Goal: Check status: Check status

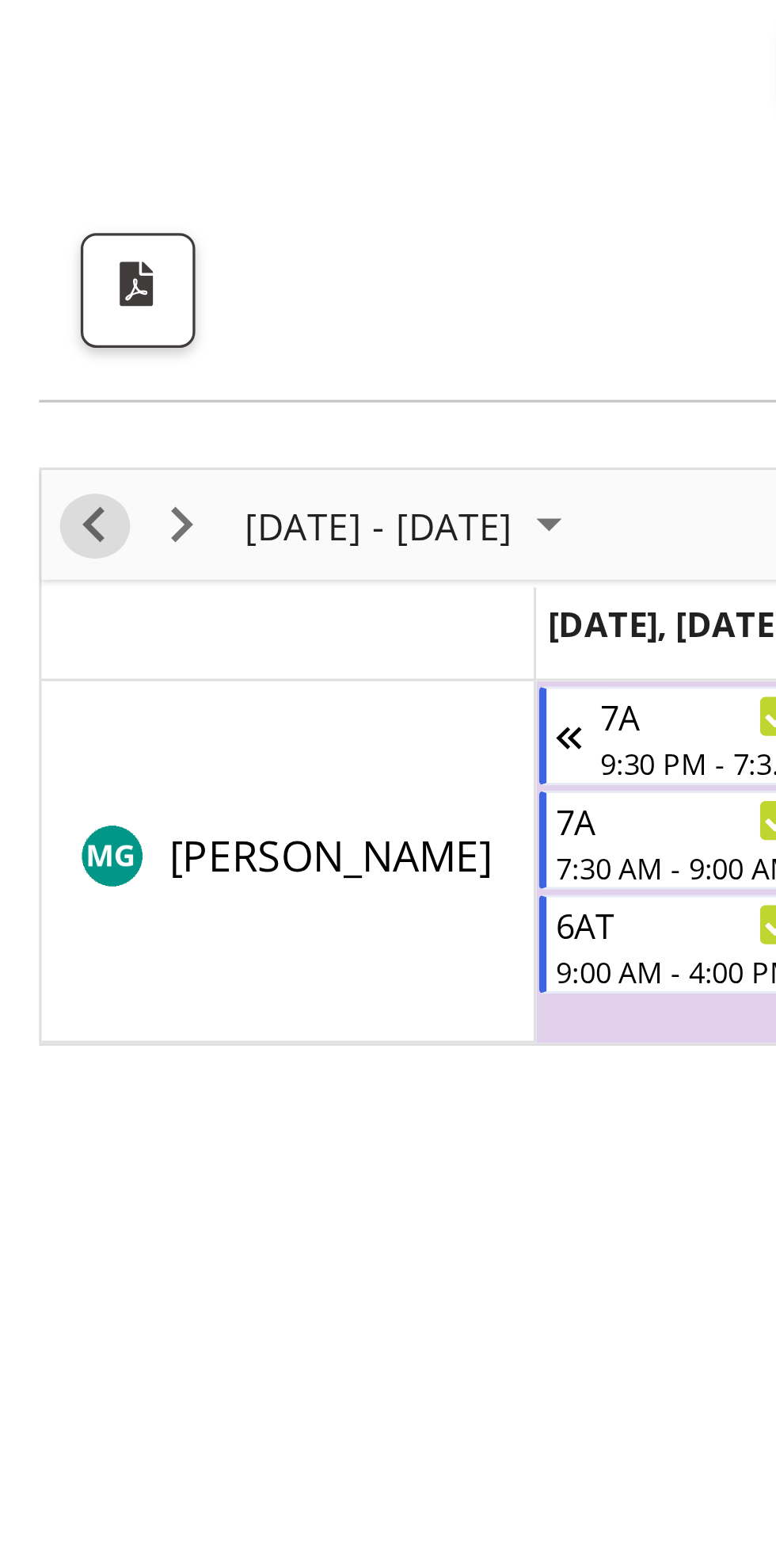
click at [31, 245] on span "Previous" at bounding box center [29, 243] width 19 height 20
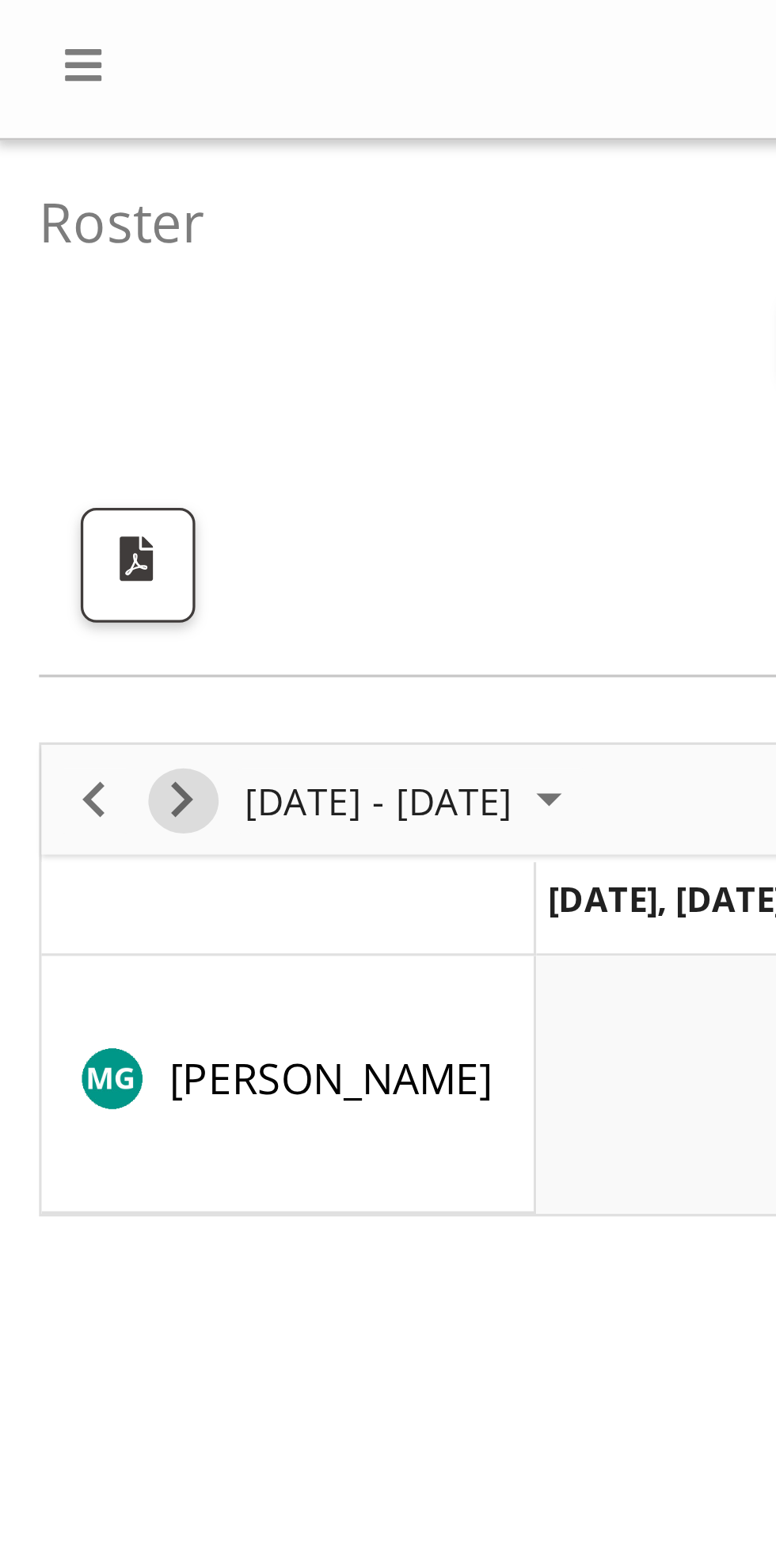
click at [57, 243] on span "Next" at bounding box center [55, 243] width 19 height 20
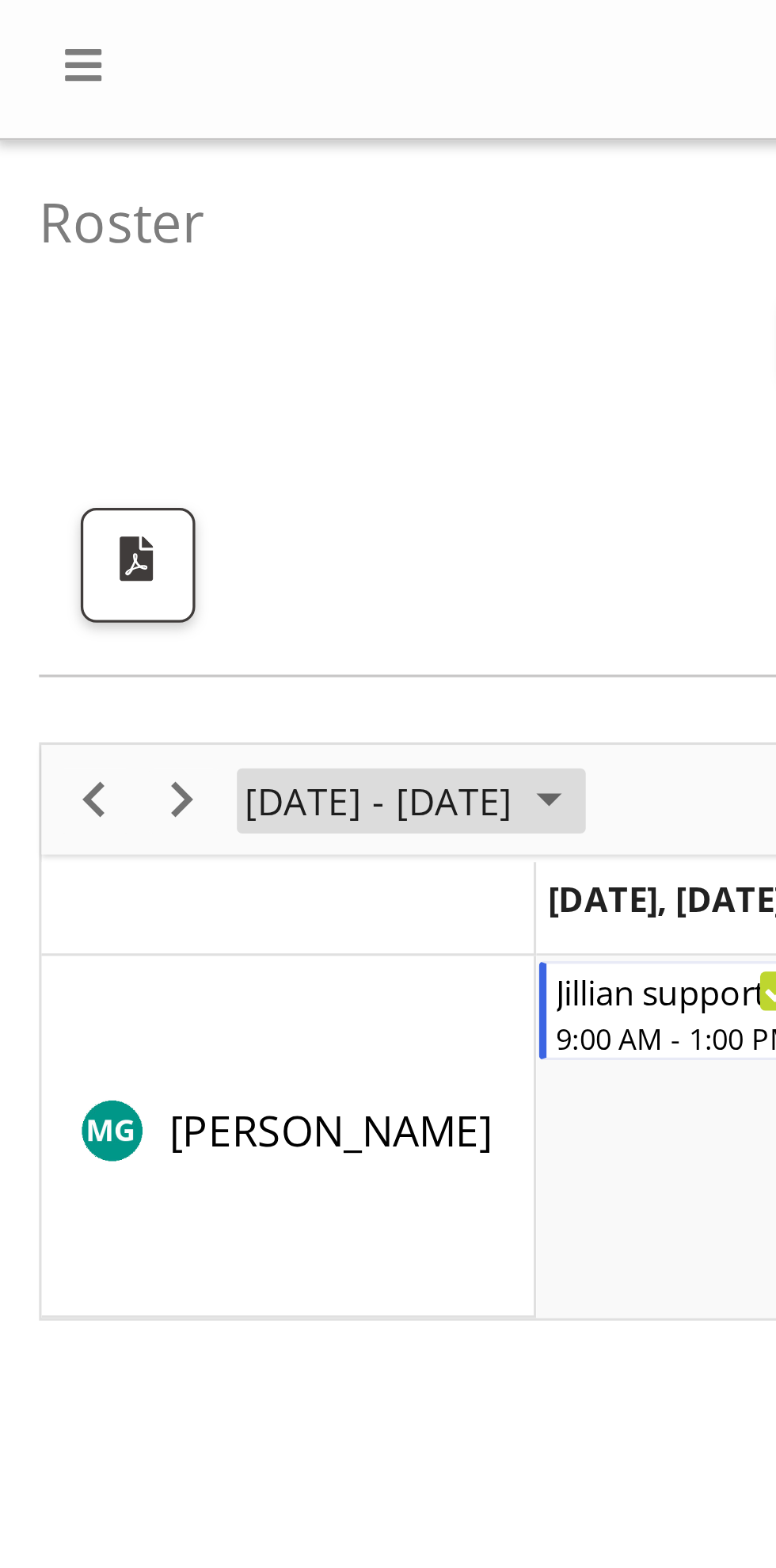
click at [177, 243] on span "September 2025" at bounding box center [167, 243] width 19 height 20
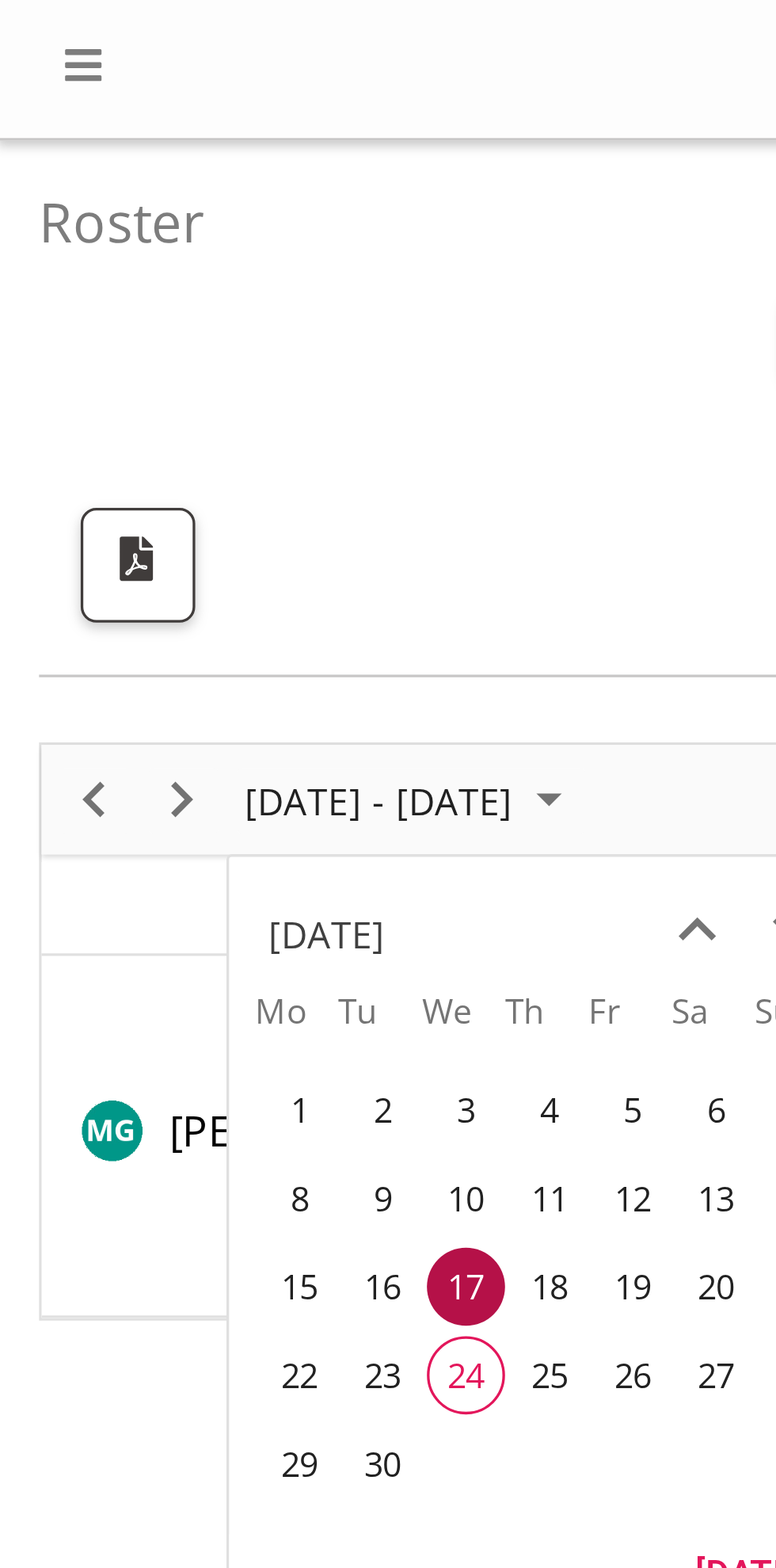
click at [87, 449] on span "29" at bounding box center [90, 445] width 23 height 23
